Goal: Navigation & Orientation: Find specific page/section

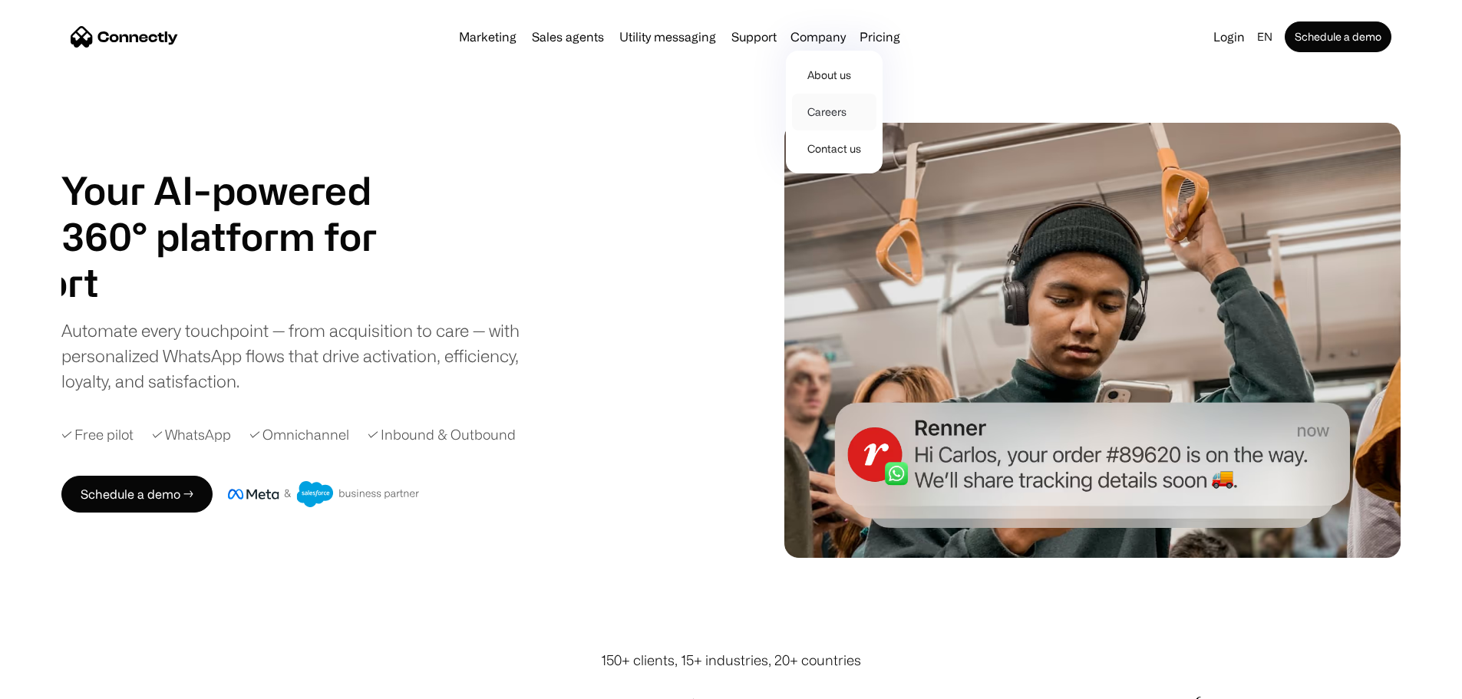
click at [823, 120] on link "Careers" at bounding box center [834, 112] width 84 height 37
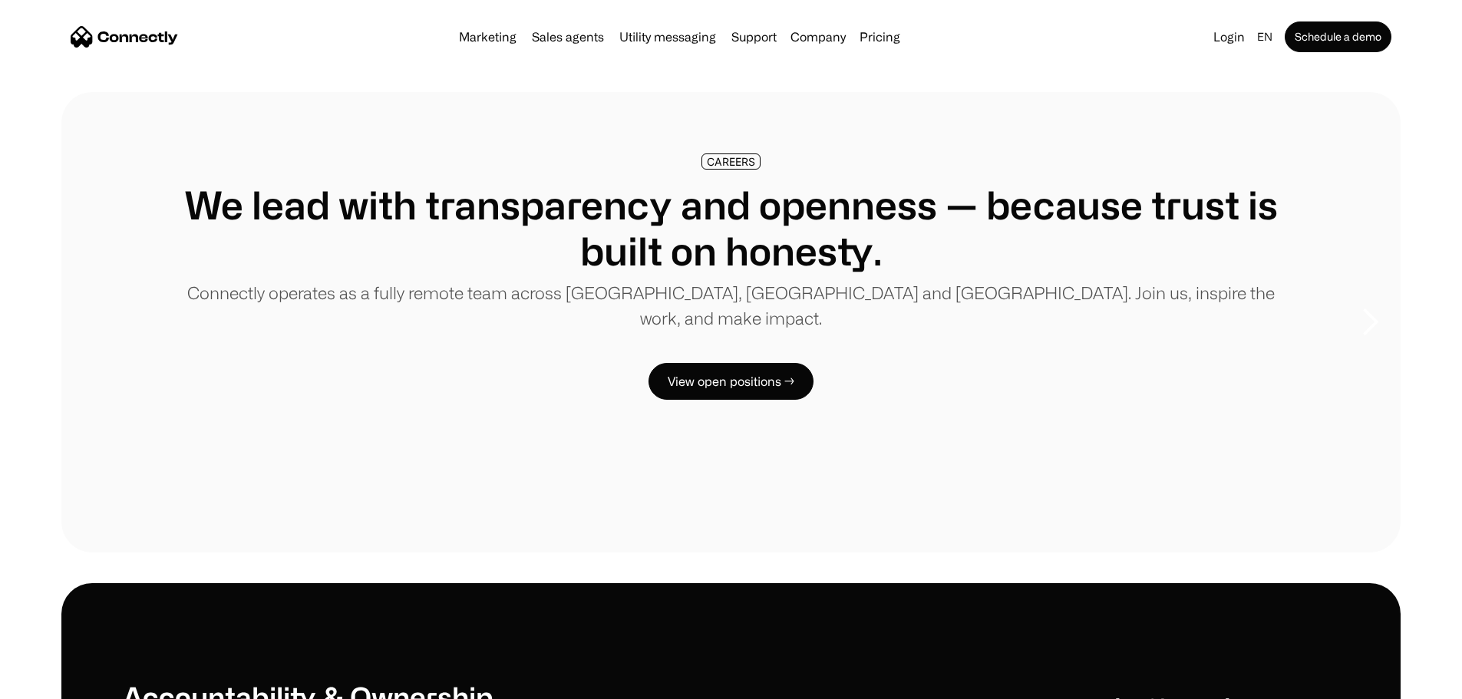
scroll to position [179, 0]
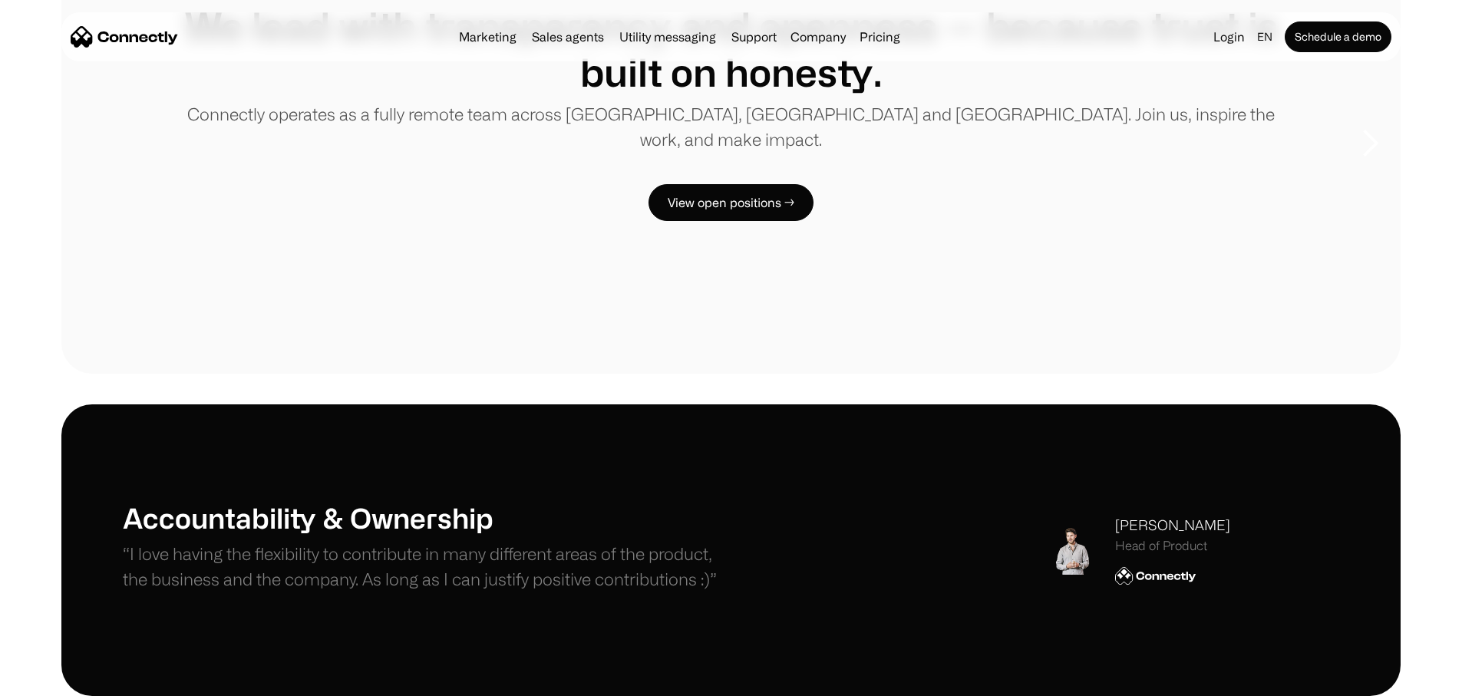
click at [827, 221] on div "CAREERS We lead with transparency and openness — because trust is built on hone…" at bounding box center [731, 98] width 1216 height 246
click at [690, 221] on link "View open positions →" at bounding box center [730, 202] width 165 height 37
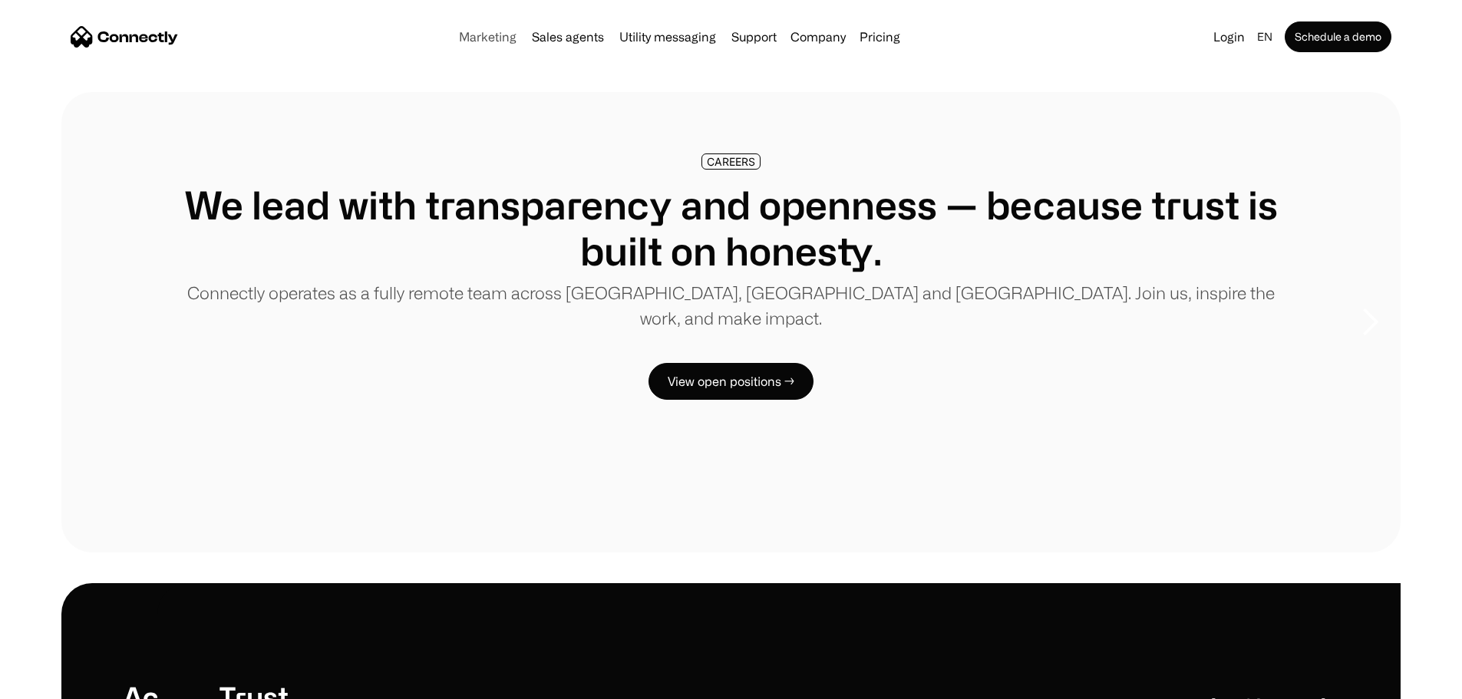
click at [462, 48] on div "Marketing Sales agents Utility messaging Support Company About us Careers Conta…" at bounding box center [679, 36] width 453 height 21
click at [460, 42] on link "Marketing" at bounding box center [488, 37] width 70 height 12
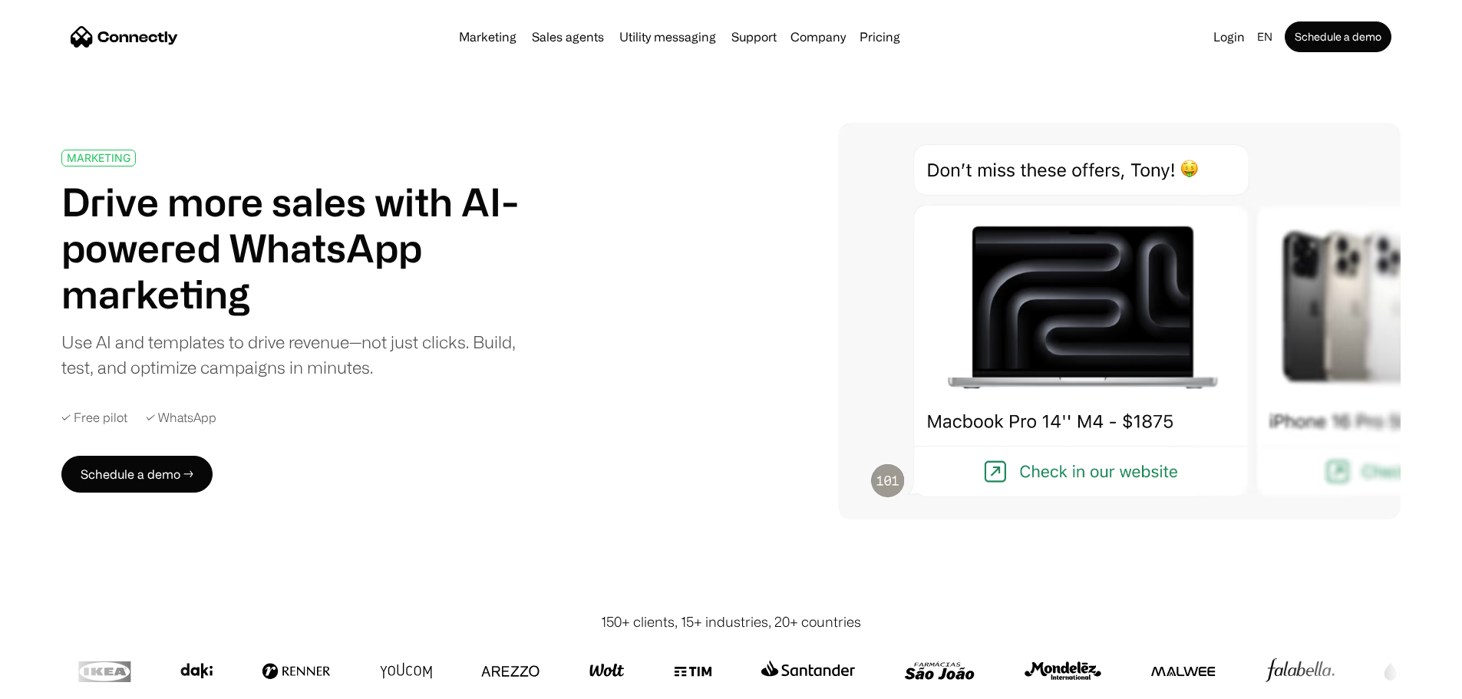
click at [178, 40] on img "home" at bounding box center [124, 36] width 107 height 21
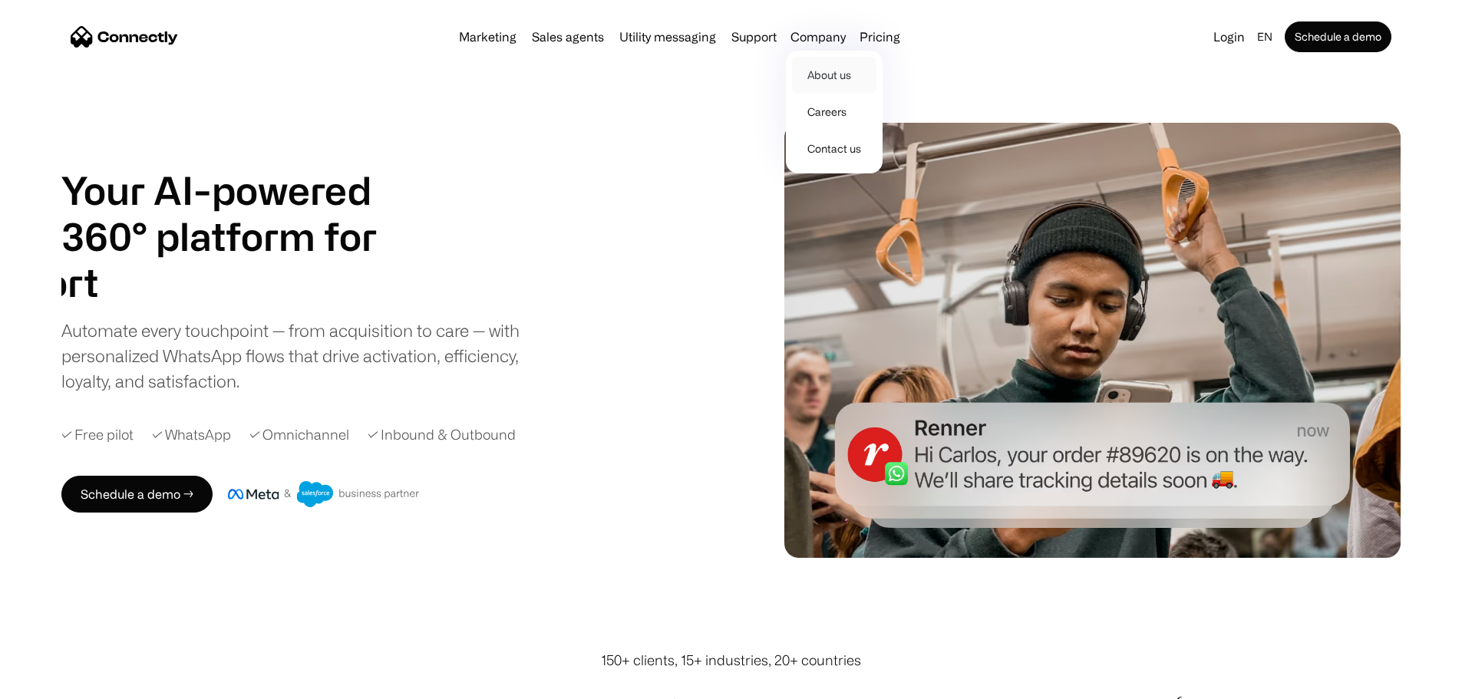
click at [837, 80] on link "About us" at bounding box center [834, 75] width 84 height 37
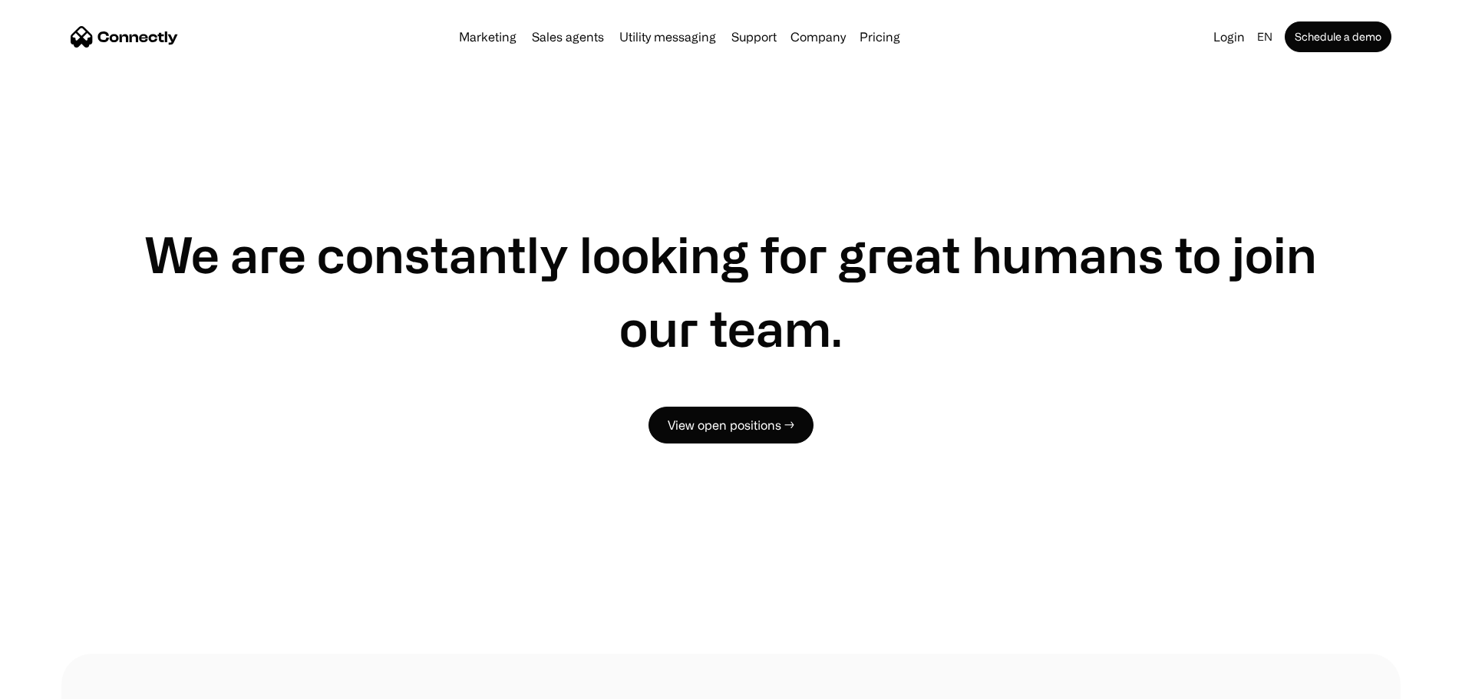
scroll to position [301, 0]
